Goal: Find specific page/section: Find specific page/section

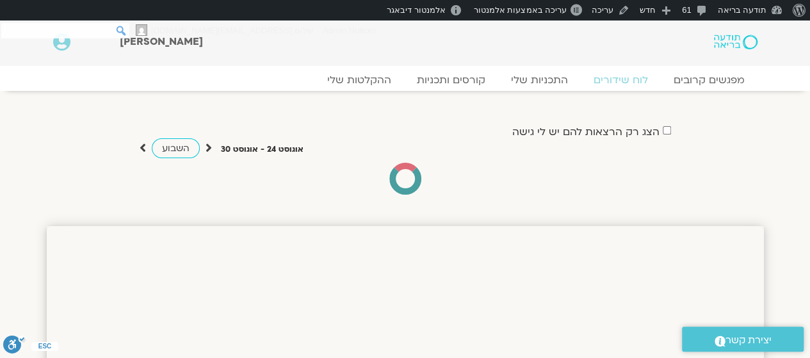
click at [13, 23] on input "חיפוש" at bounding box center [65, 30] width 128 height 15
type input "אריאל מירוז"
click input "חיפוש" at bounding box center [0, 0] width 0 height 0
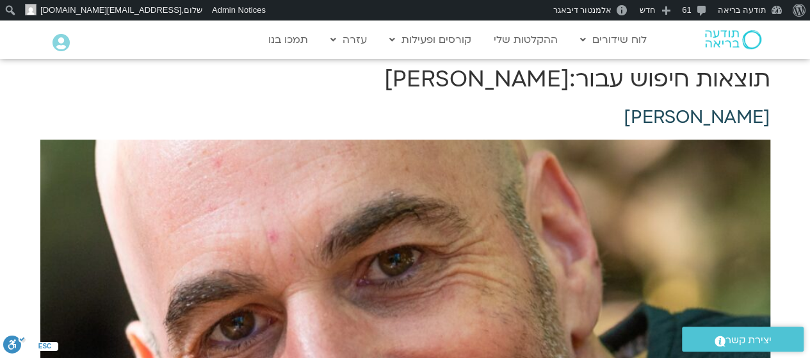
click at [726, 112] on link "[PERSON_NAME]" at bounding box center [697, 117] width 147 height 24
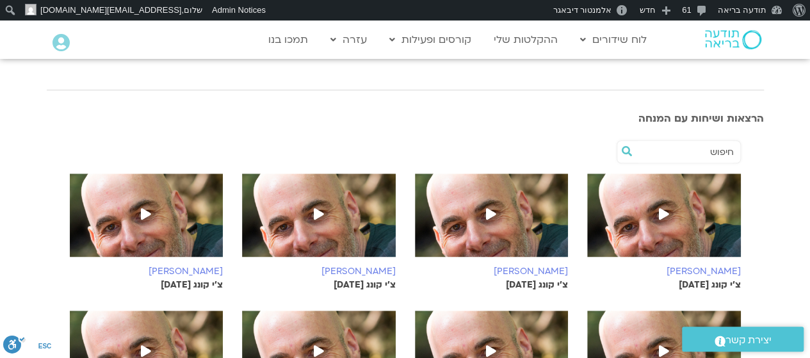
scroll to position [331, 0]
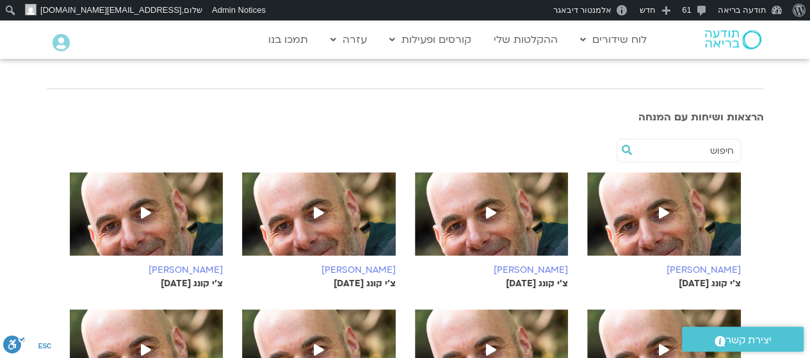
click at [675, 193] on img at bounding box center [665, 220] width 154 height 96
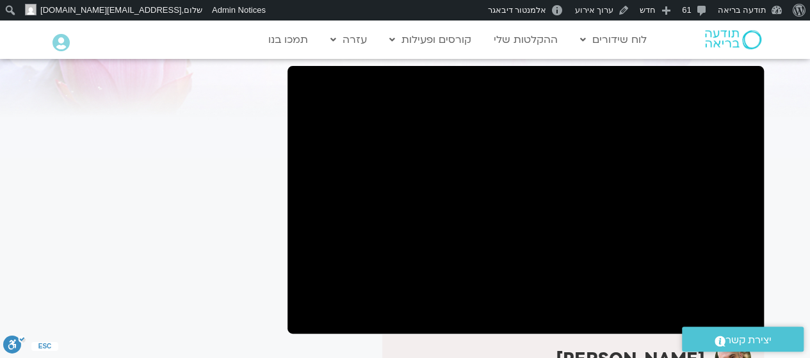
scroll to position [81, 0]
